Goal: Transaction & Acquisition: Purchase product/service

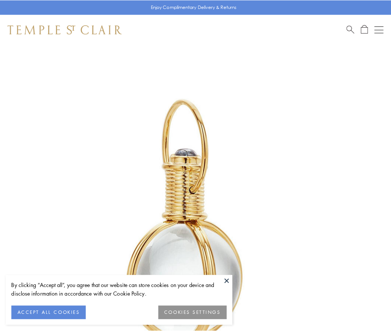
scroll to position [195, 0]
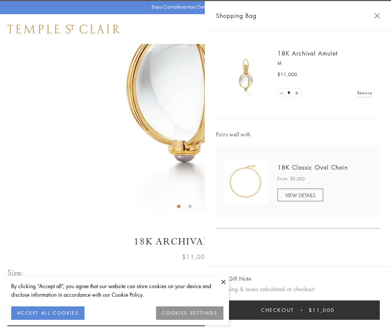
click at [298, 310] on button "Checkout $11,000" at bounding box center [298, 309] width 164 height 19
